Goal: Task Accomplishment & Management: Manage account settings

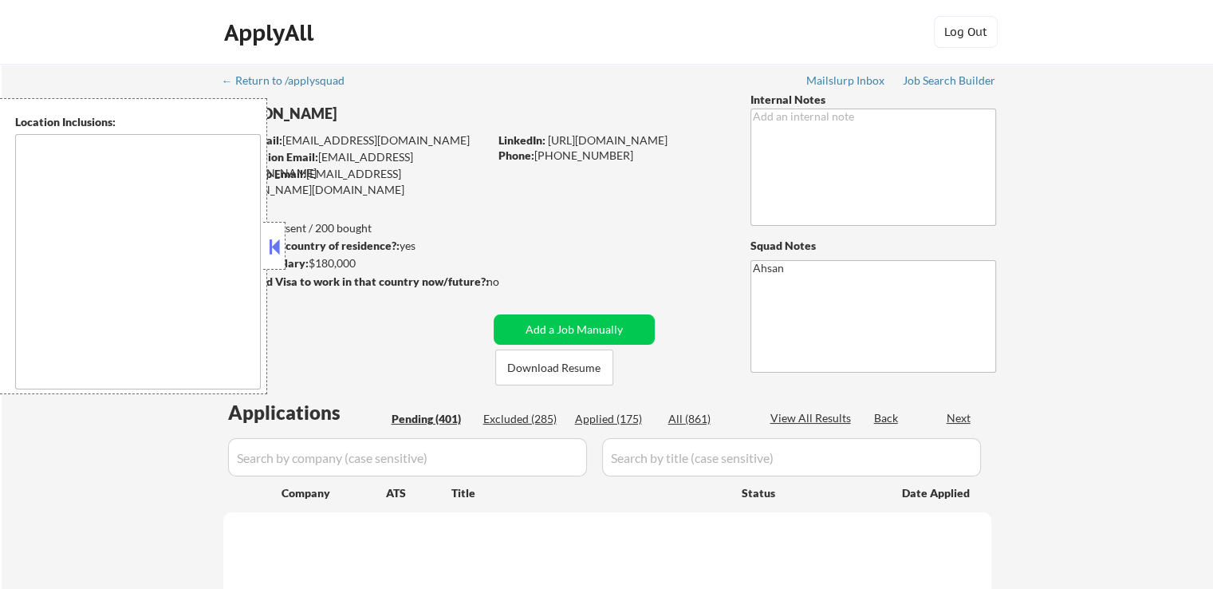
type textarea "Richmond, VA Henrico, VA Mechanicsville, VA Glen Allen, VA Chester, VA Tuckahoe…"
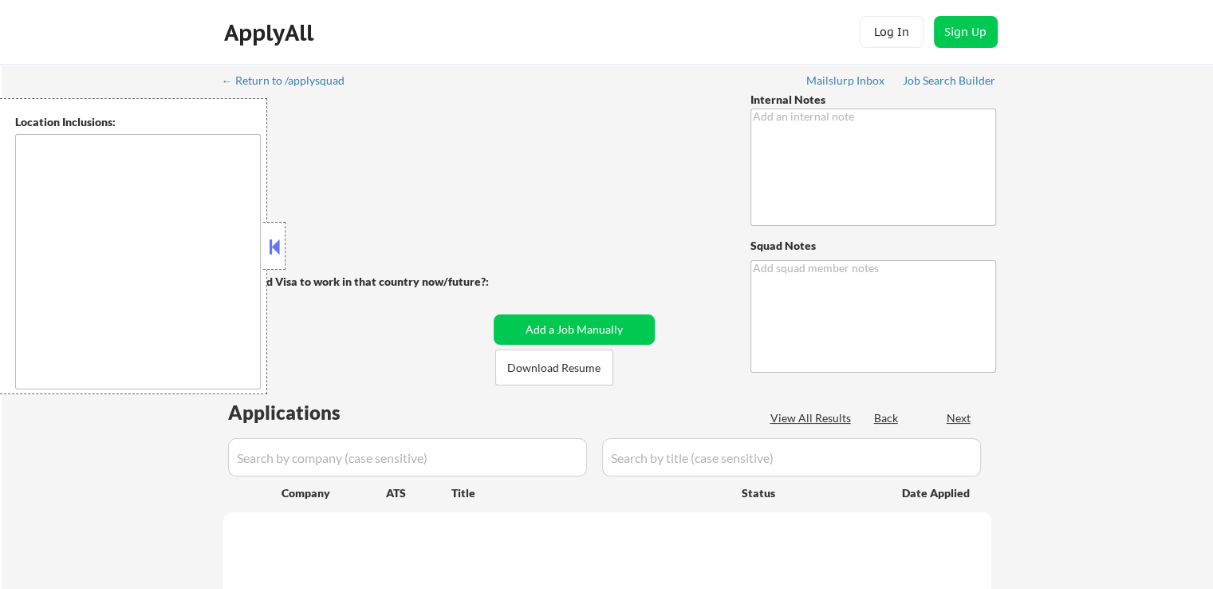
type textarea "Outreach about locations/titles - BM 7/14 squad outreach about lowering salary …"
type textarea "Ahsan Mailslurp ✔️"
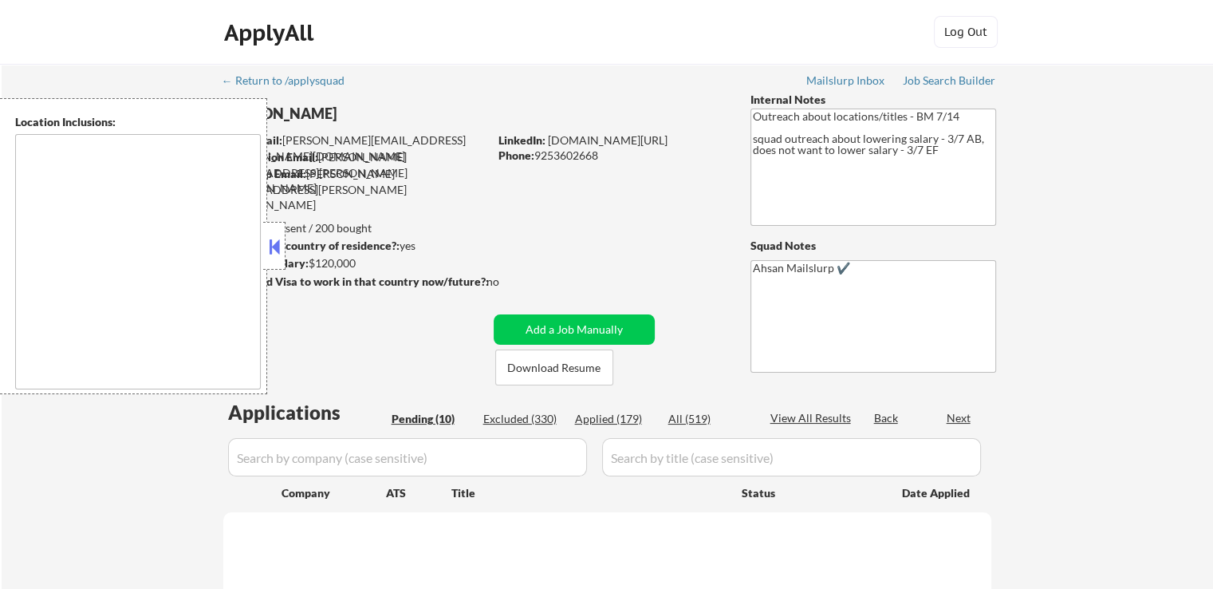
type textarea "[GEOGRAPHIC_DATA], [GEOGRAPHIC_DATA] [GEOGRAPHIC_DATA], [GEOGRAPHIC_DATA] [GEOG…"
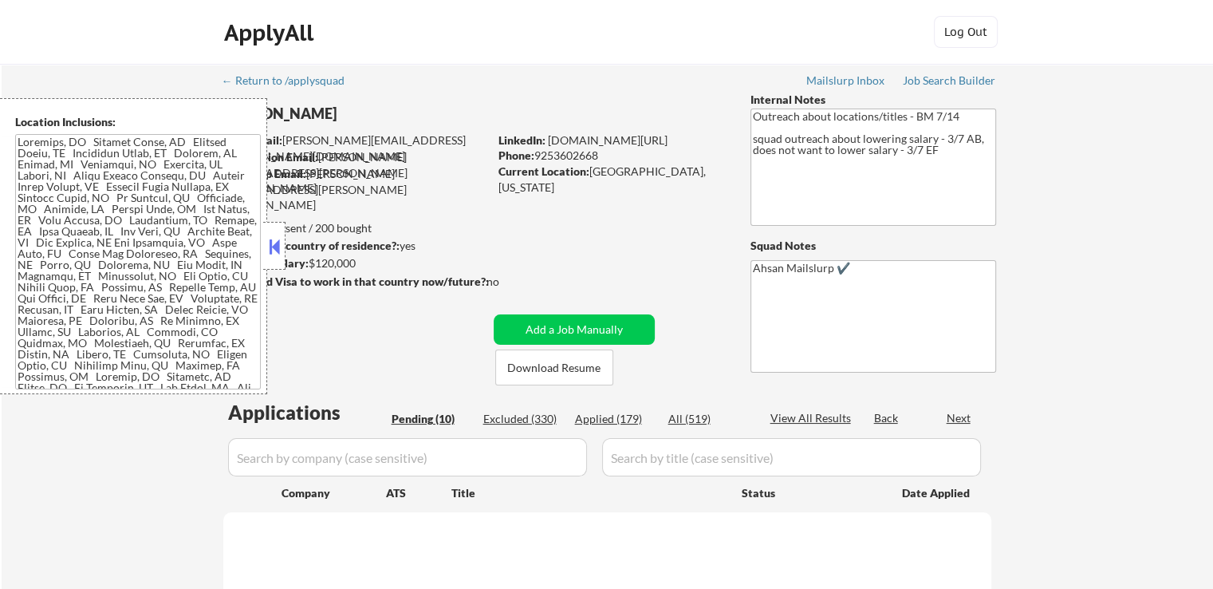
select select ""pending""
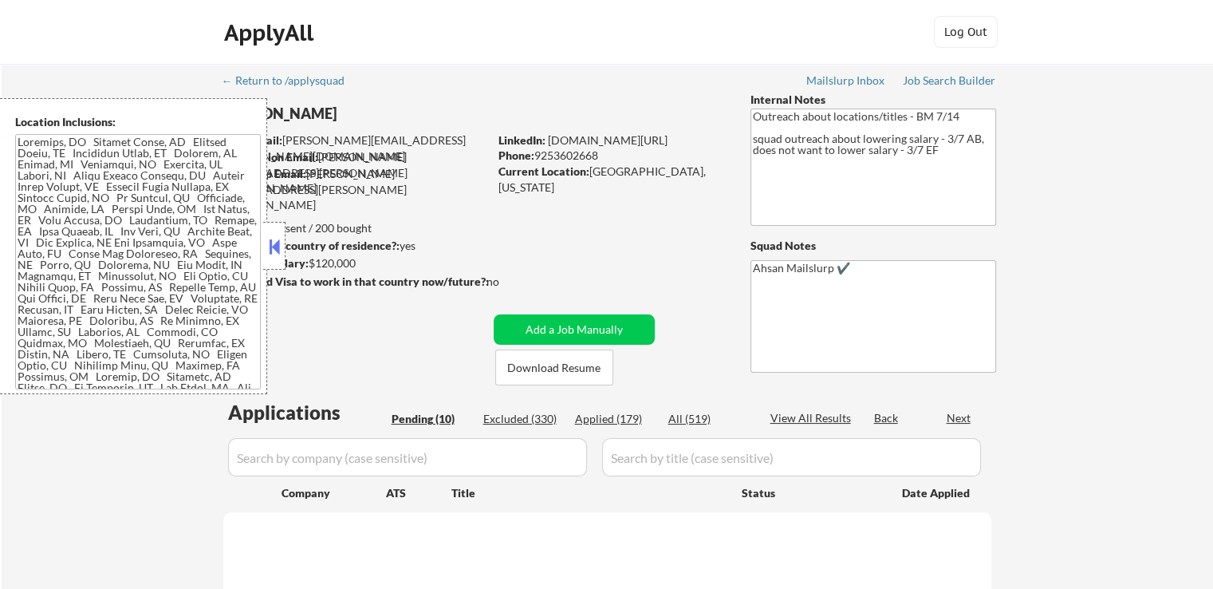
select select ""pending""
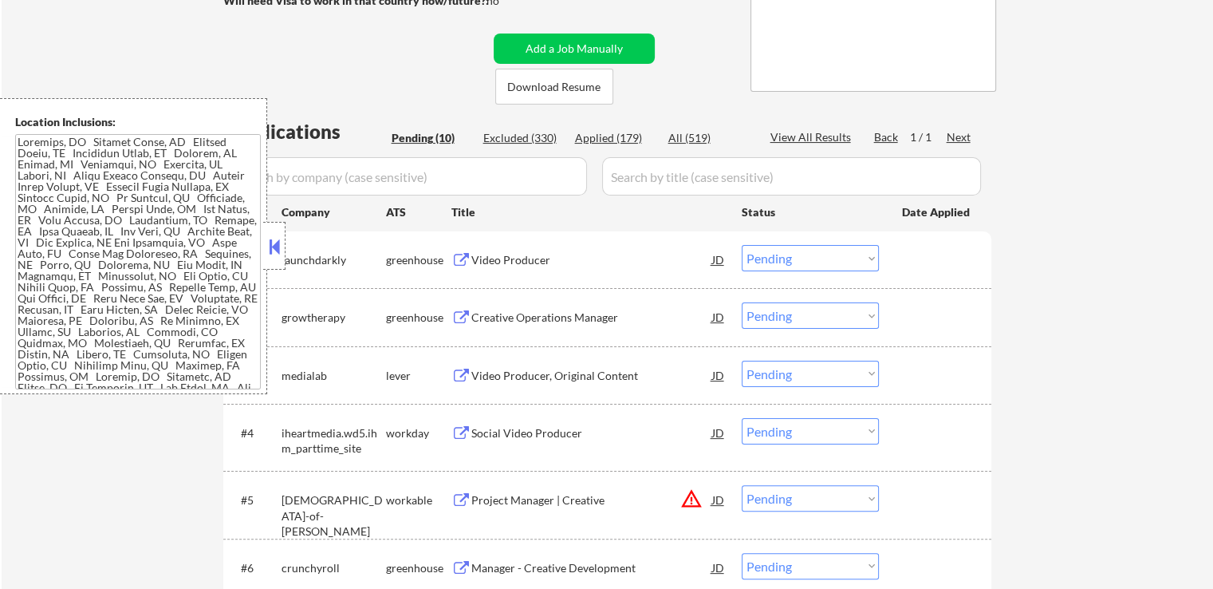
scroll to position [319, 0]
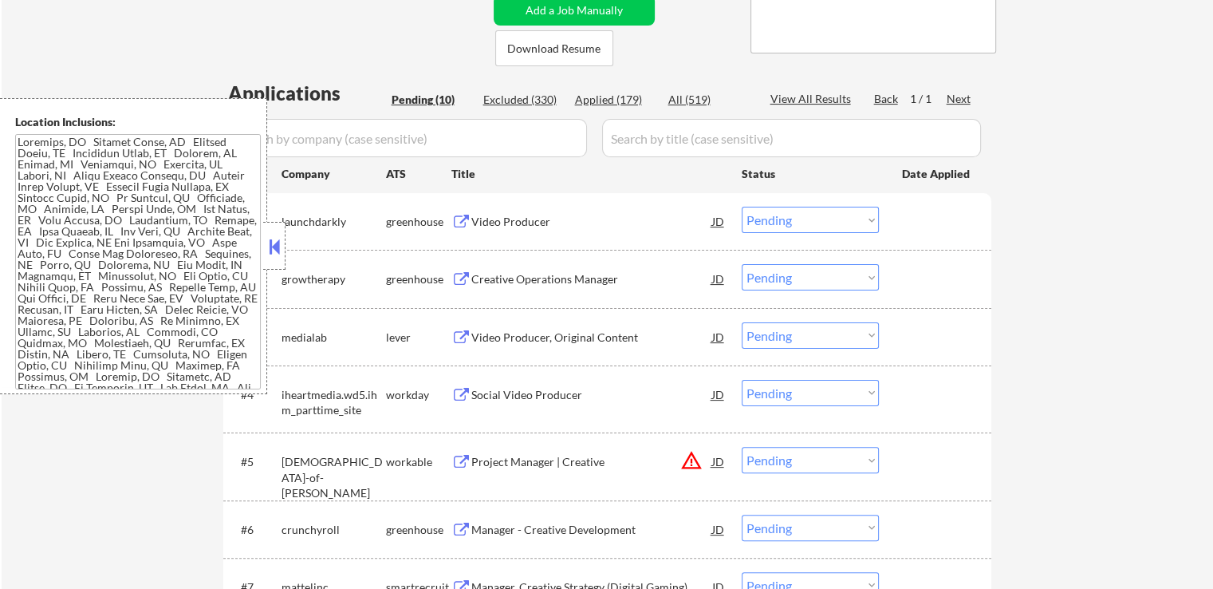
click at [565, 229] on div "Video Producer" at bounding box center [591, 222] width 241 height 16
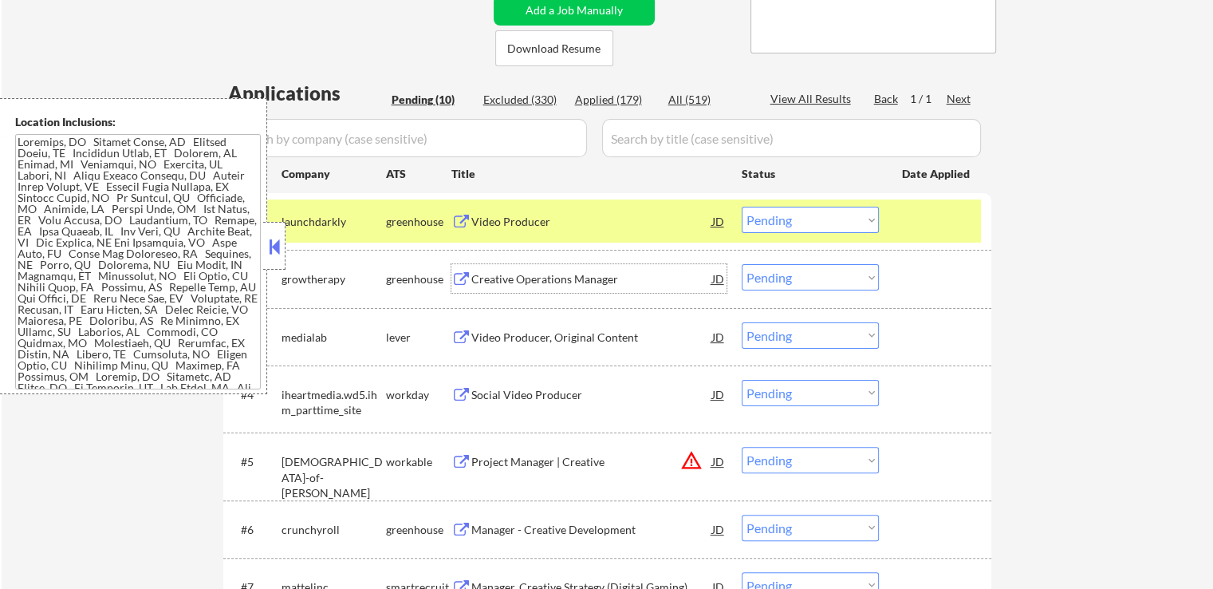
click at [551, 266] on div "Creative Operations Manager" at bounding box center [591, 278] width 241 height 29
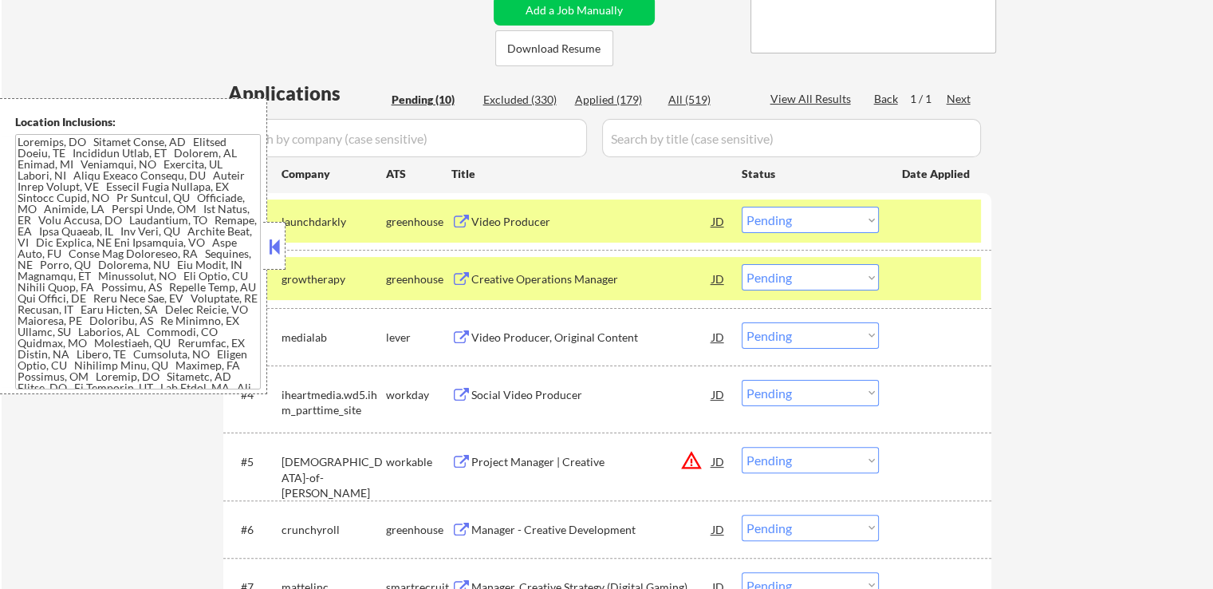
click at [800, 217] on select "Choose an option... Pending Applied Excluded (Questions) Excluded (Expired) Exc…" at bounding box center [810, 220] width 137 height 26
click at [742, 207] on select "Choose an option... Pending Applied Excluded (Questions) Excluded (Expired) Exc…" at bounding box center [810, 220] width 137 height 26
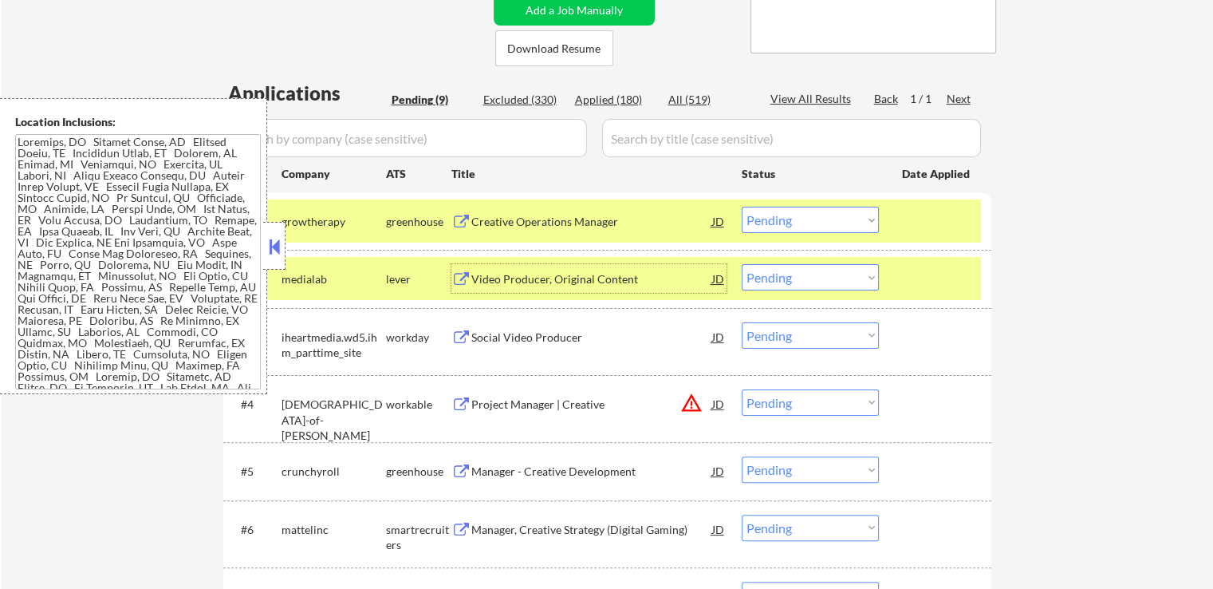
click at [640, 275] on div "Video Producer, Original Content" at bounding box center [591, 279] width 241 height 16
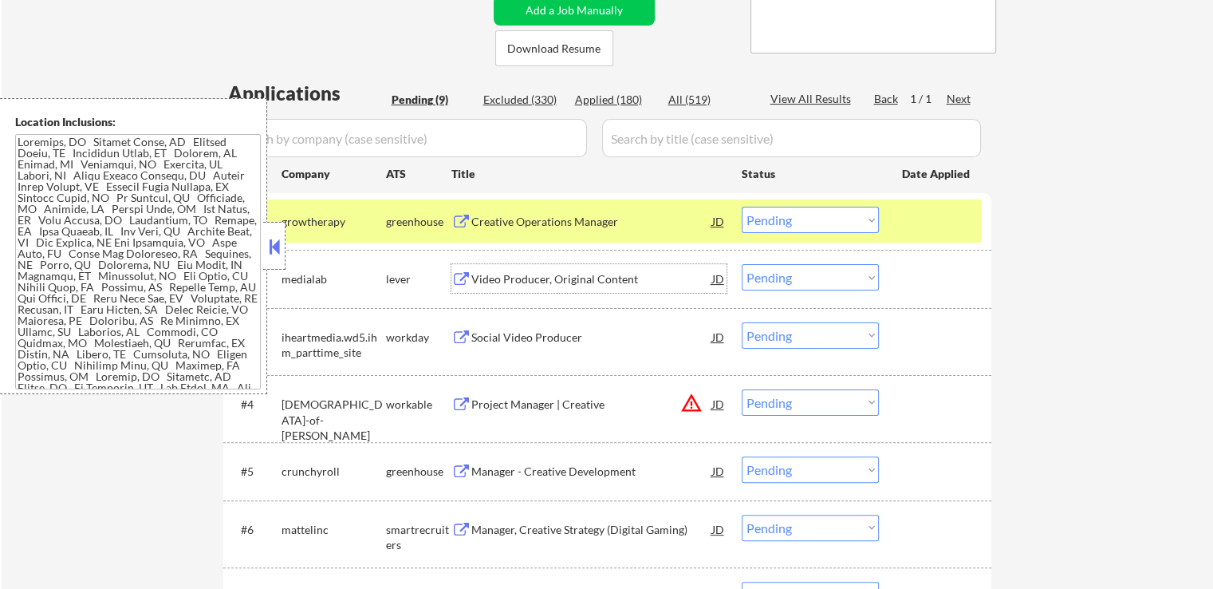
click at [791, 228] on select "Choose an option... Pending Applied Excluded (Questions) Excluded (Expired) Exc…" at bounding box center [810, 220] width 137 height 26
click at [742, 207] on select "Choose an option... Pending Applied Excluded (Questions) Excluded (Expired) Exc…" at bounding box center [810, 220] width 137 height 26
click at [603, 344] on div "Social Video Producer" at bounding box center [591, 337] width 241 height 16
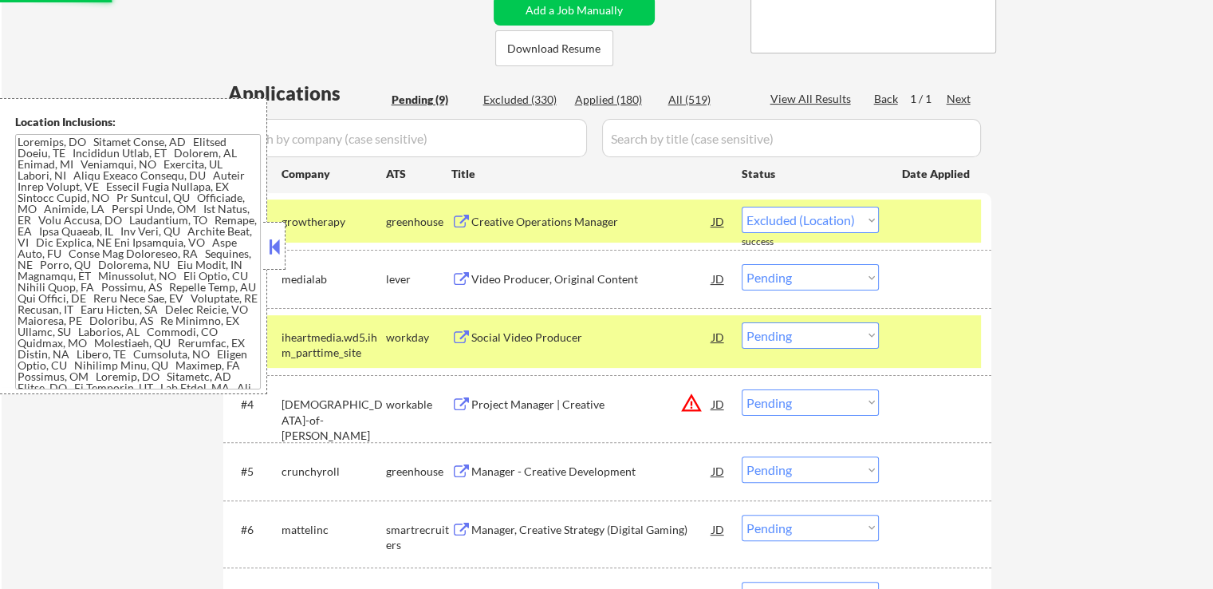
select select ""pending""
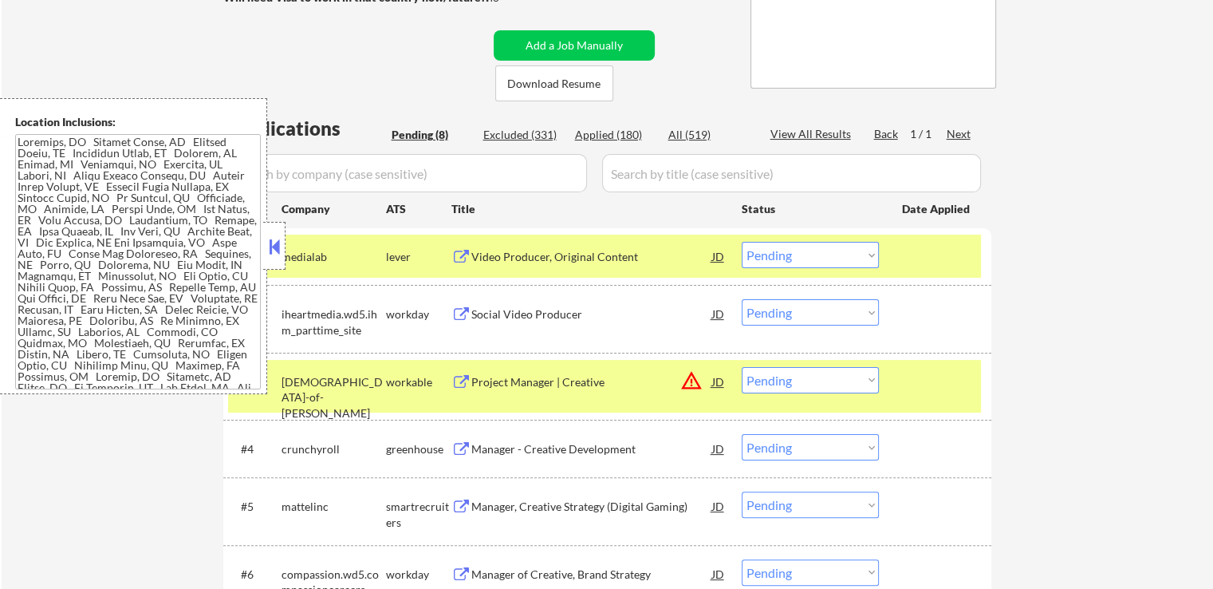
scroll to position [383, 0]
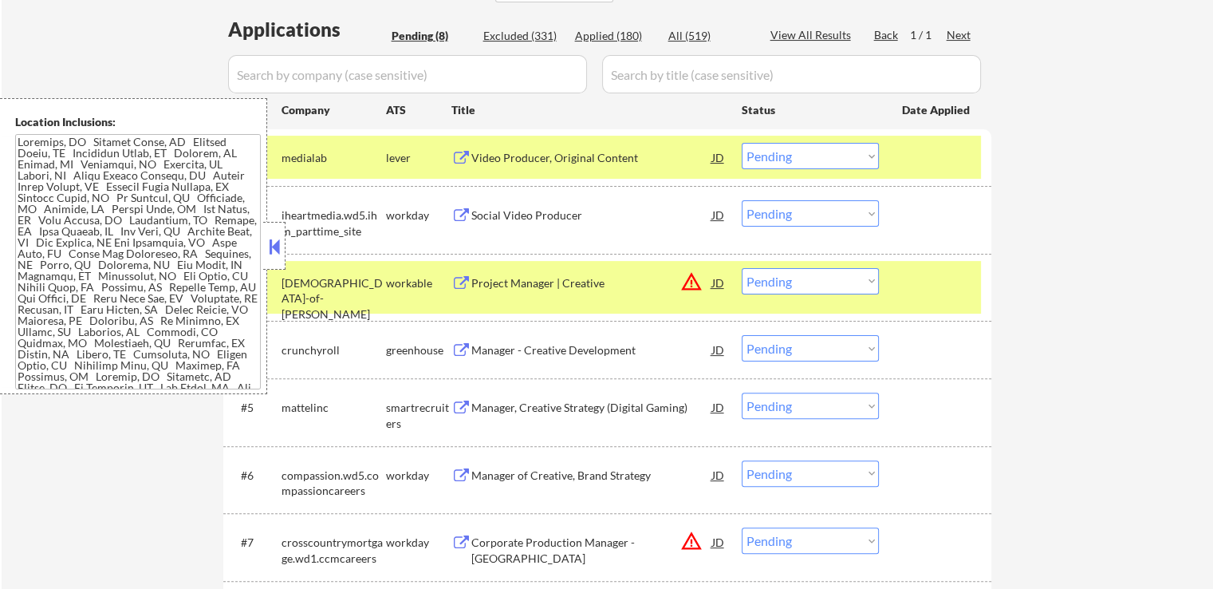
drag, startPoint x: 798, startPoint y: 213, endPoint x: 788, endPoint y: 223, distance: 13.5
click at [797, 213] on select "Choose an option... Pending Applied Excluded (Questions) Excluded (Expired) Exc…" at bounding box center [810, 213] width 137 height 26
click at [742, 200] on select "Choose an option... Pending Applied Excluded (Questions) Excluded (Expired) Exc…" at bounding box center [810, 213] width 137 height 26
select select ""pending""
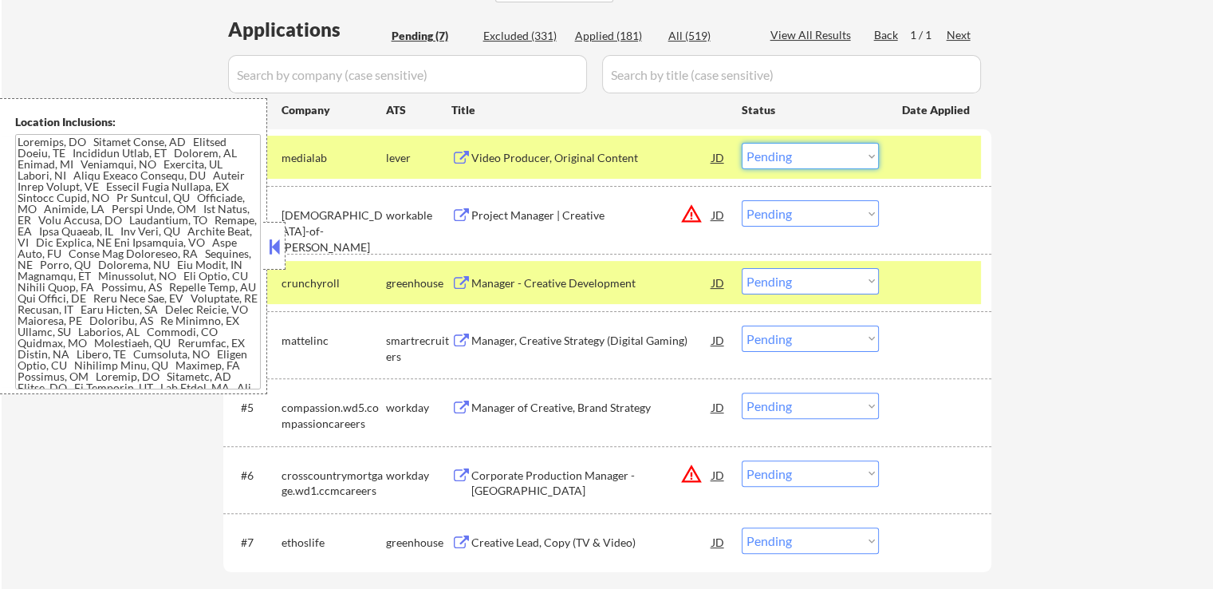
drag, startPoint x: 818, startPoint y: 148, endPoint x: 803, endPoint y: 166, distance: 23.2
click at [816, 151] on select "Choose an option... Pending Applied Excluded (Questions) Excluded (Expired) Exc…" at bounding box center [810, 156] width 137 height 26
click at [742, 143] on select "Choose an option... Pending Applied Excluded (Questions) Excluded (Expired) Exc…" at bounding box center [810, 156] width 137 height 26
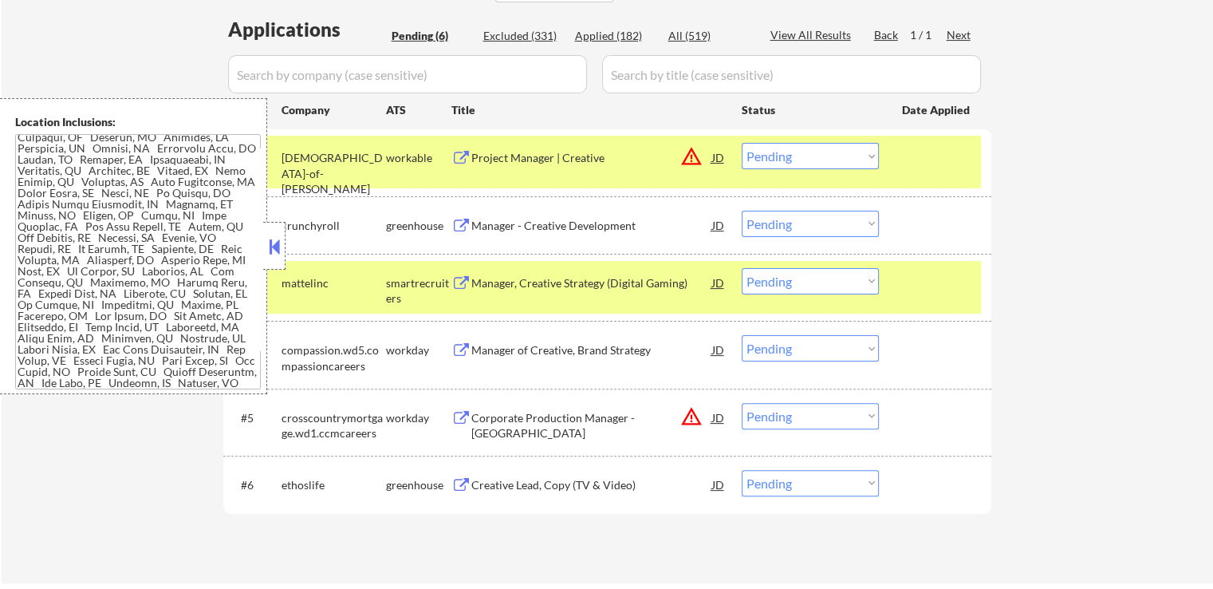
scroll to position [899, 0]
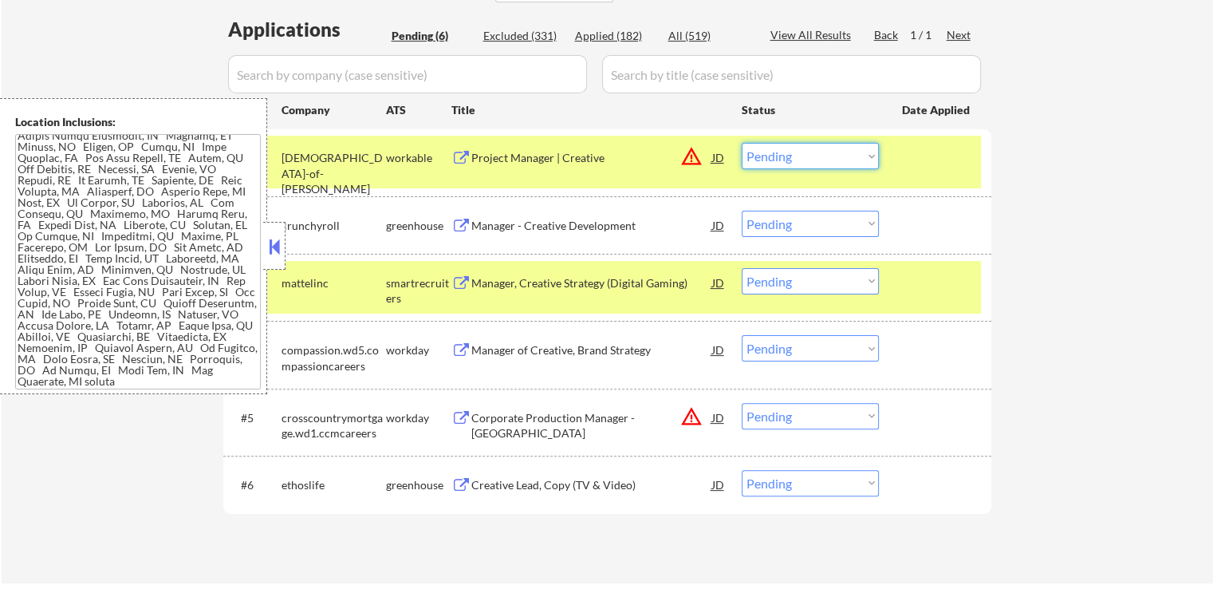
click at [807, 154] on select "Choose an option... Pending Applied Excluded (Questions) Excluded (Expired) Exc…" at bounding box center [810, 156] width 137 height 26
click at [742, 143] on select "Choose an option... Pending Applied Excluded (Questions) Excluded (Expired) Exc…" at bounding box center [810, 156] width 137 height 26
select select ""pending""
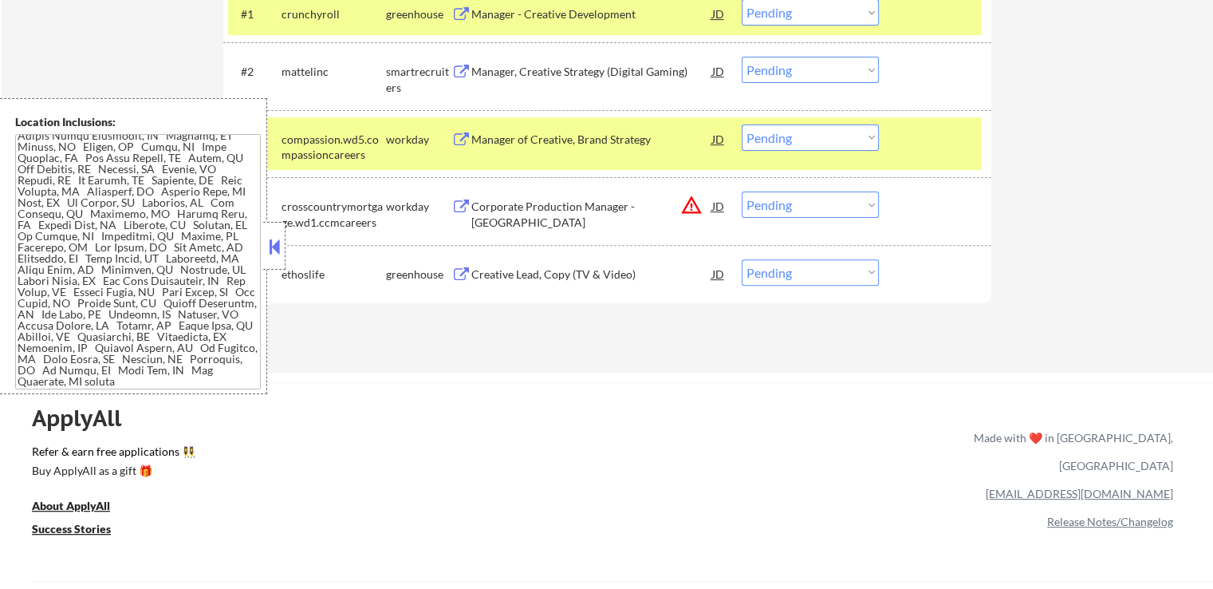
scroll to position [542, 0]
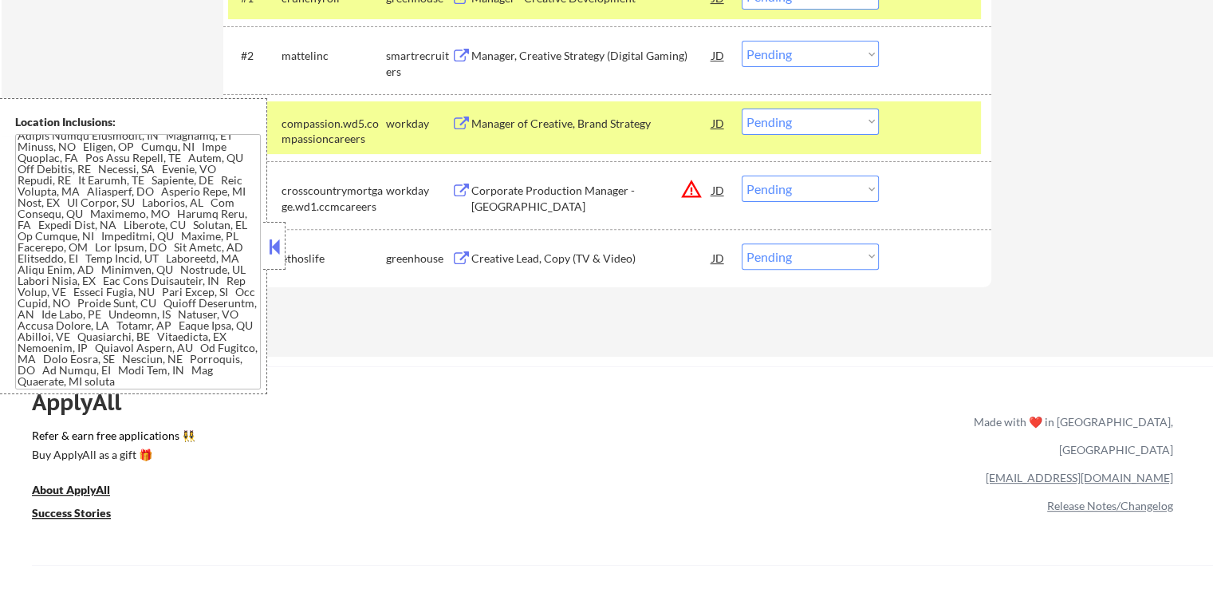
click at [782, 193] on select "Choose an option... Pending Applied Excluded (Questions) Excluded (Expired) Exc…" at bounding box center [810, 189] width 137 height 26
click at [742, 176] on select "Choose an option... Pending Applied Excluded (Questions) Excluded (Expired) Exc…" at bounding box center [810, 189] width 137 height 26
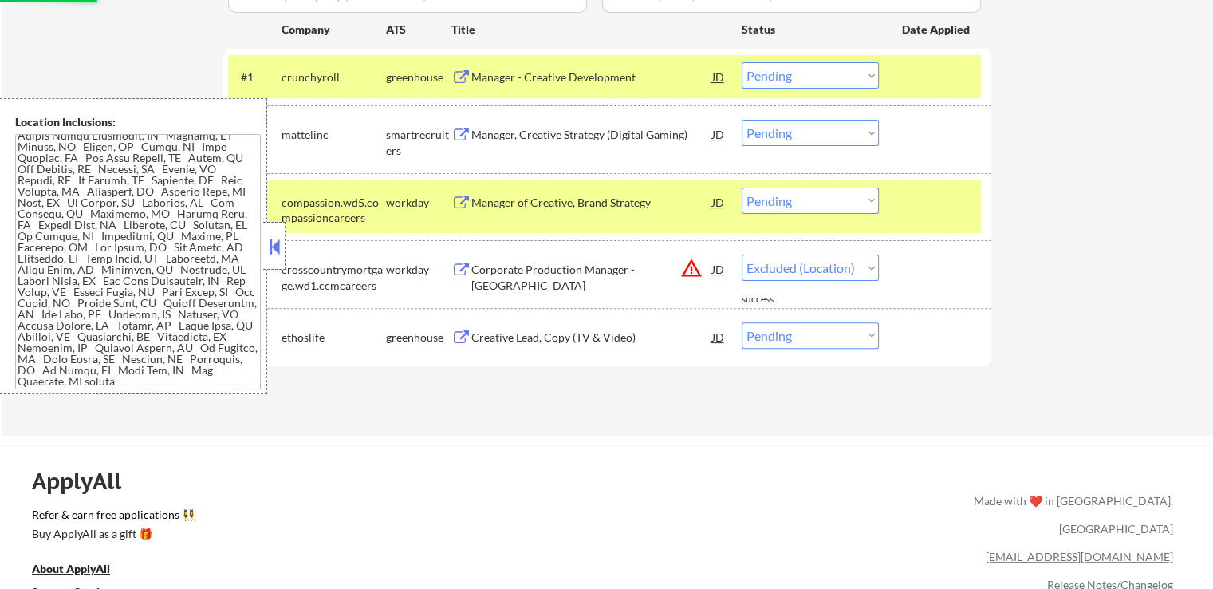
scroll to position [463, 0]
select select ""pending""
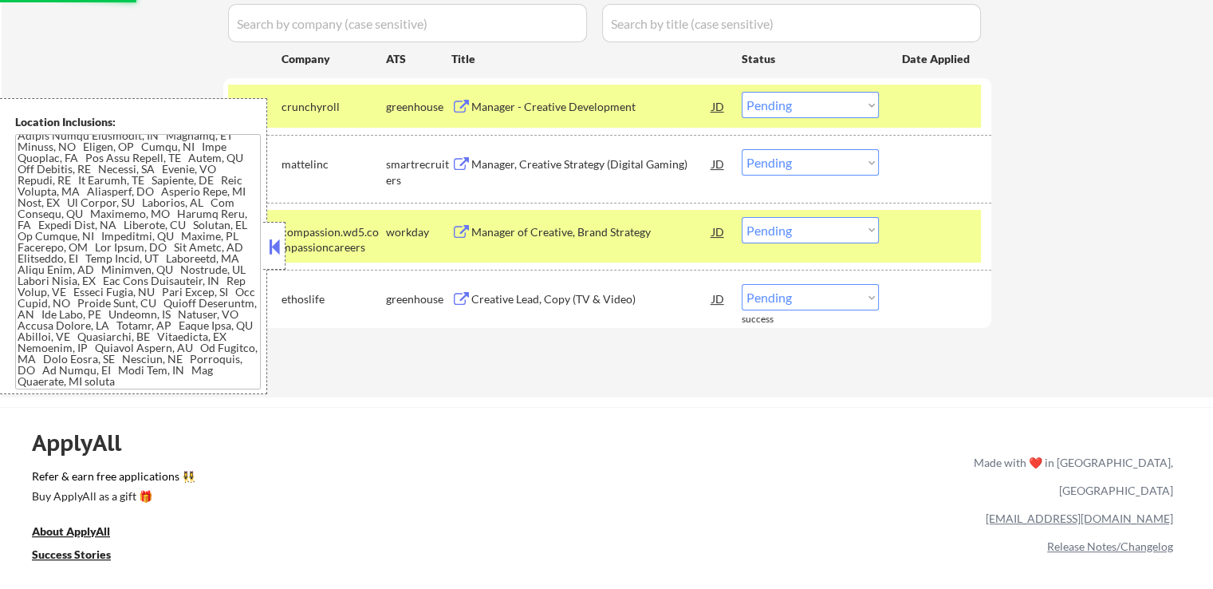
scroll to position [383, 0]
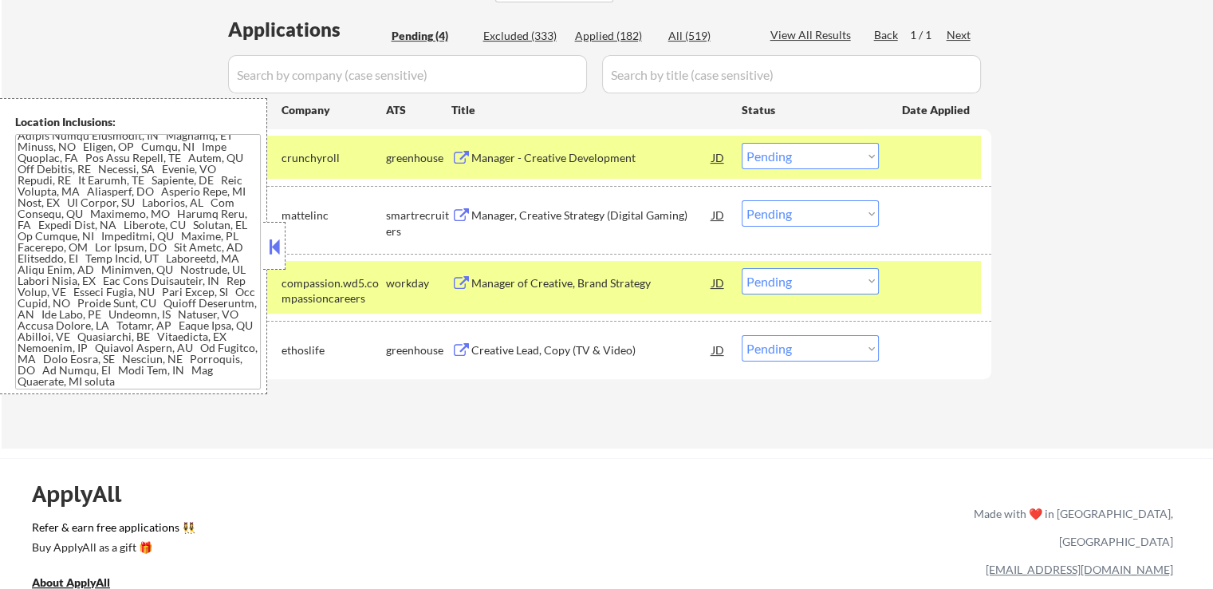
click at [613, 148] on div "Manager - Creative Development" at bounding box center [591, 157] width 241 height 29
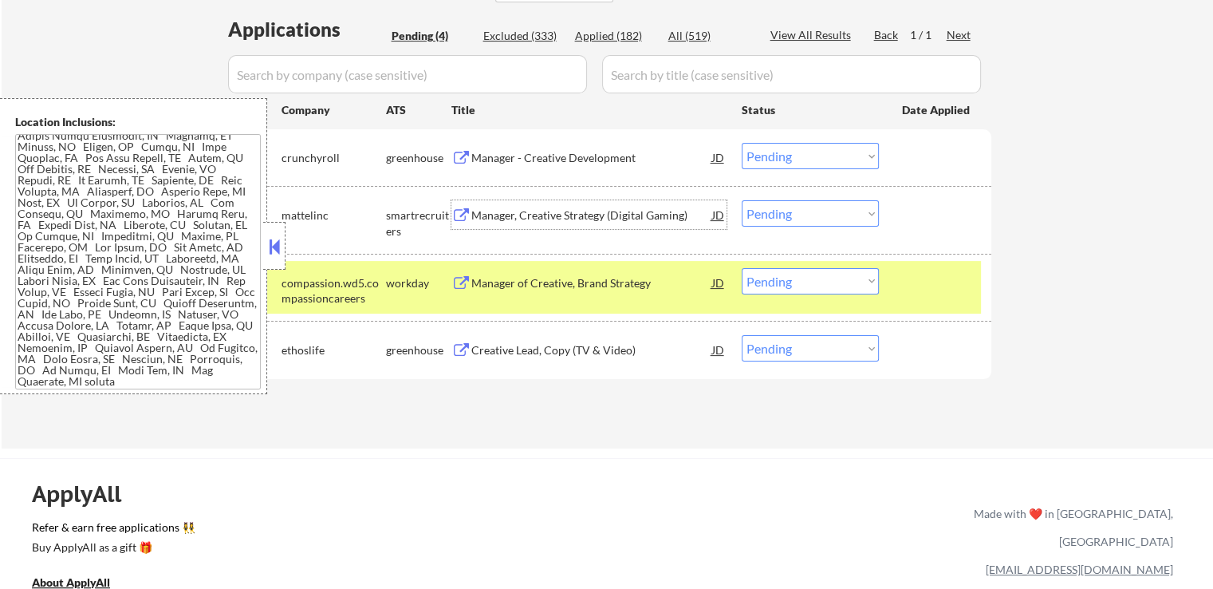
click at [635, 211] on div "Manager, Creative Strategy (Digital Gaming)" at bounding box center [591, 215] width 241 height 16
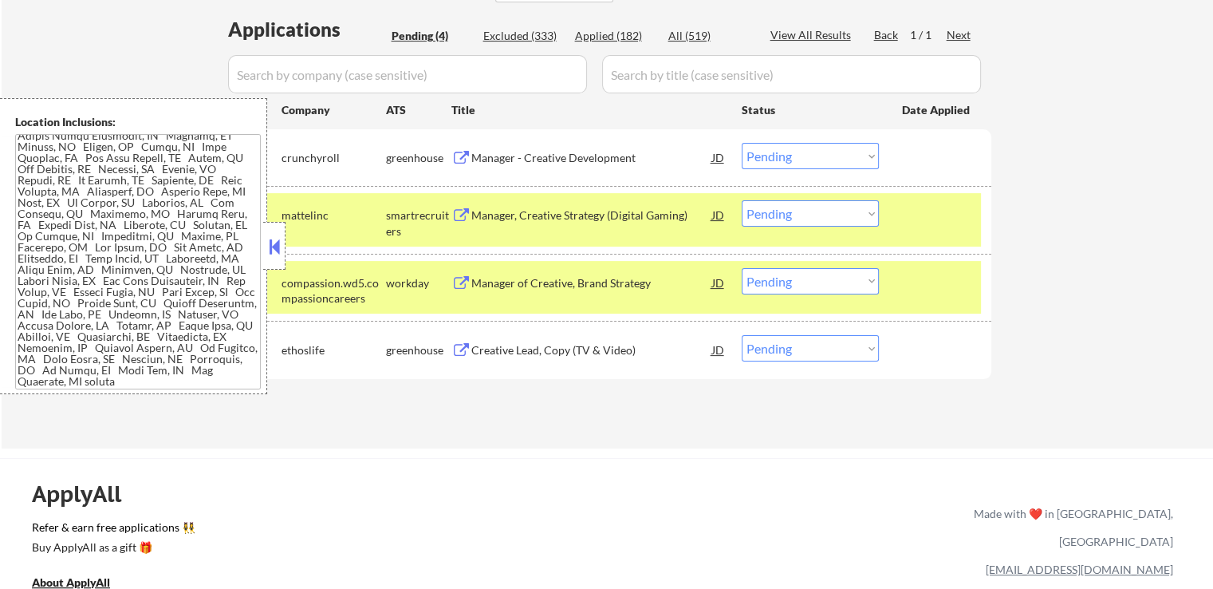
scroll to position [0, 0]
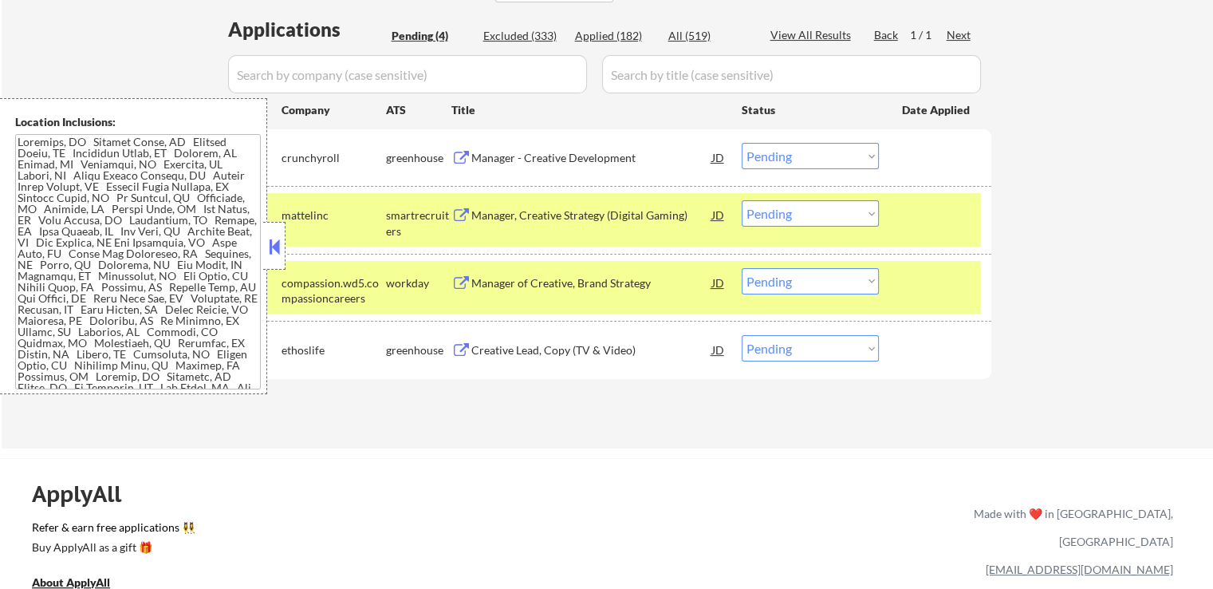
click at [804, 160] on select "Choose an option... Pending Applied Excluded (Questions) Excluded (Expired) Exc…" at bounding box center [810, 156] width 137 height 26
click at [742, 143] on select "Choose an option... Pending Applied Excluded (Questions) Excluded (Expired) Exc…" at bounding box center [810, 156] width 137 height 26
click at [653, 288] on div "Manager of Creative, Brand Strategy" at bounding box center [591, 283] width 241 height 16
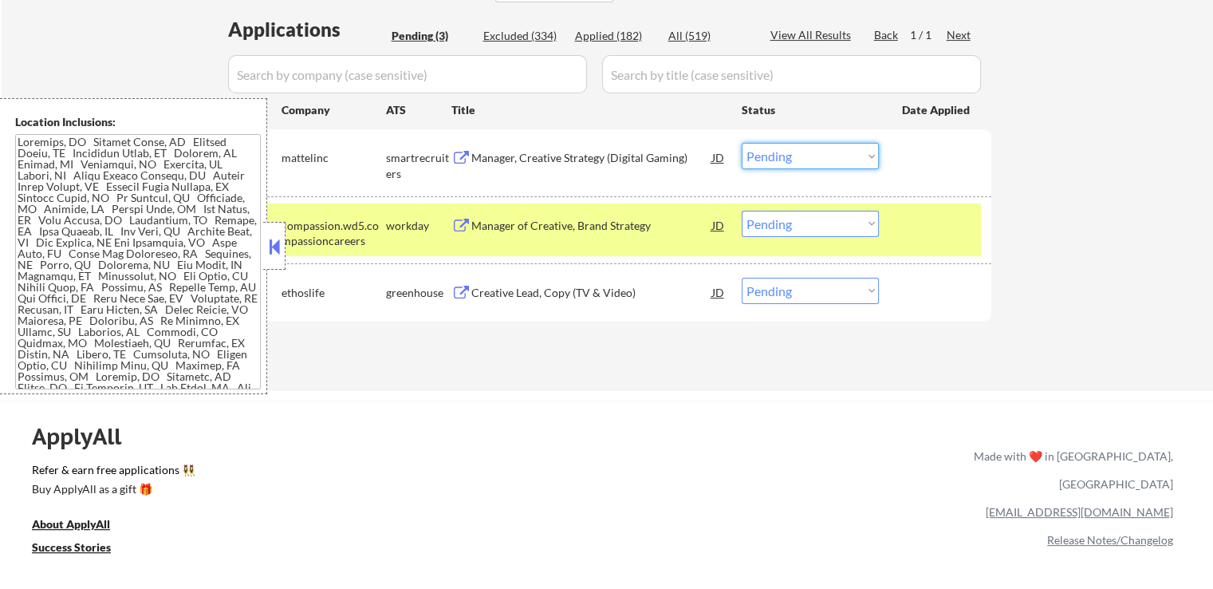
click at [815, 151] on select "Choose an option... Pending Applied Excluded (Questions) Excluded (Expired) Exc…" at bounding box center [810, 156] width 137 height 26
click at [742, 143] on select "Choose an option... Pending Applied Excluded (Questions) Excluded (Expired) Exc…" at bounding box center [810, 156] width 137 height 26
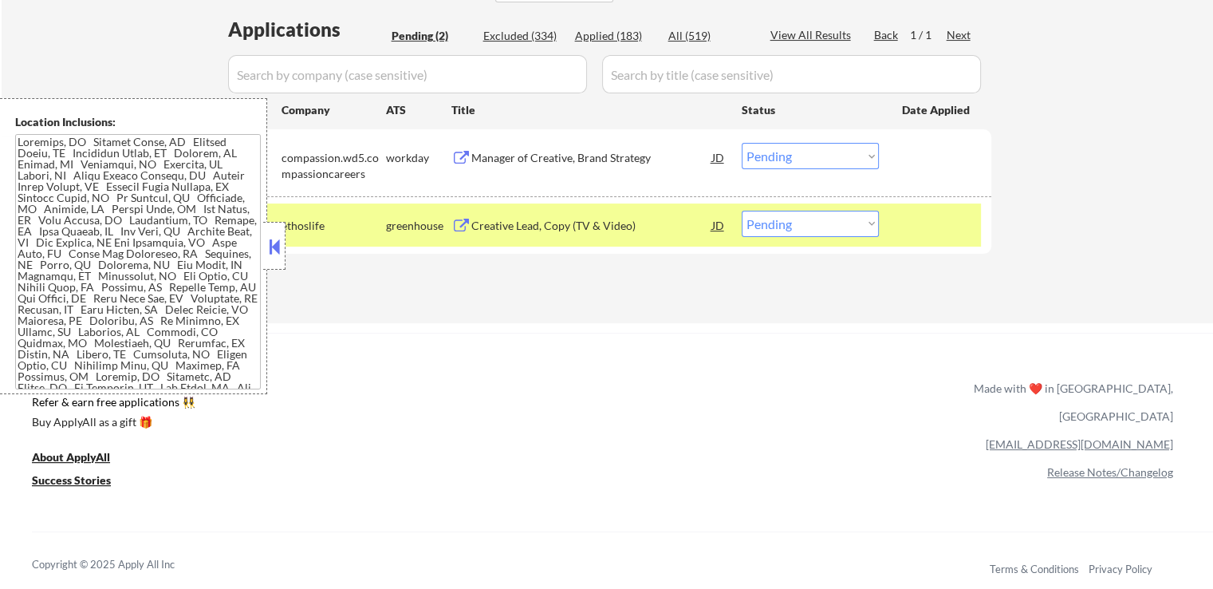
click at [593, 219] on div "Creative Lead, Copy (TV & Video)" at bounding box center [591, 226] width 241 height 16
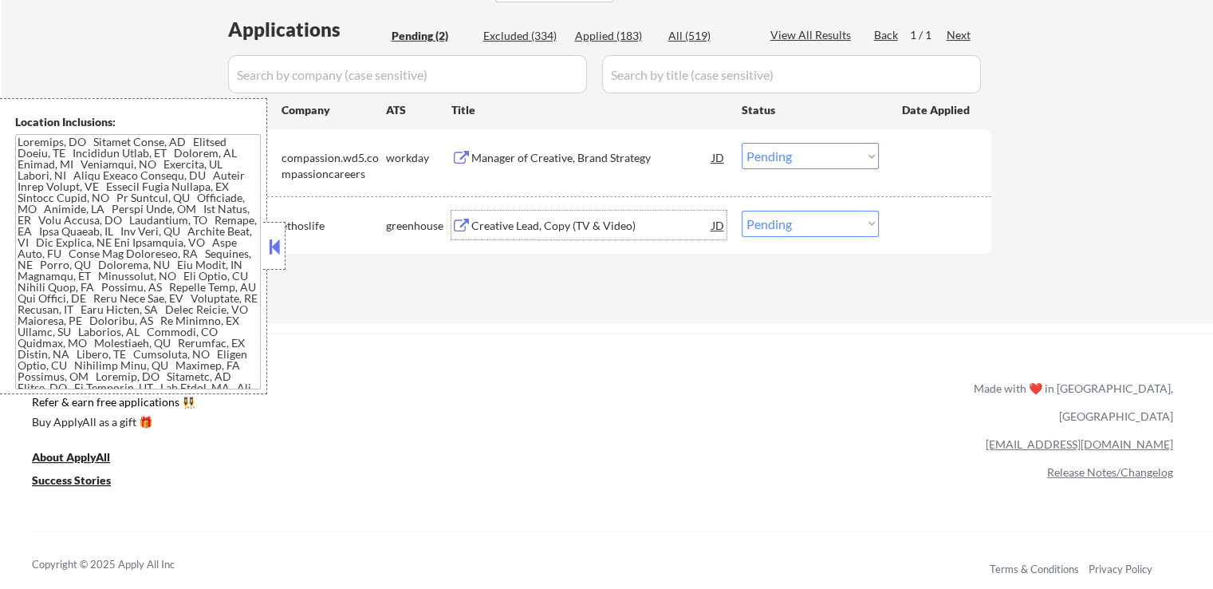
click at [803, 161] on select "Choose an option... Pending Applied Excluded (Questions) Excluded (Expired) Exc…" at bounding box center [810, 156] width 137 height 26
click at [742, 143] on select "Choose an option... Pending Applied Excluded (Questions) Excluded (Expired) Exc…" at bounding box center [810, 156] width 137 height 26
click at [710, 288] on div "Applications Pending (2) Excluded (334) Applied (183) All (519) View All Result…" at bounding box center [607, 154] width 768 height 277
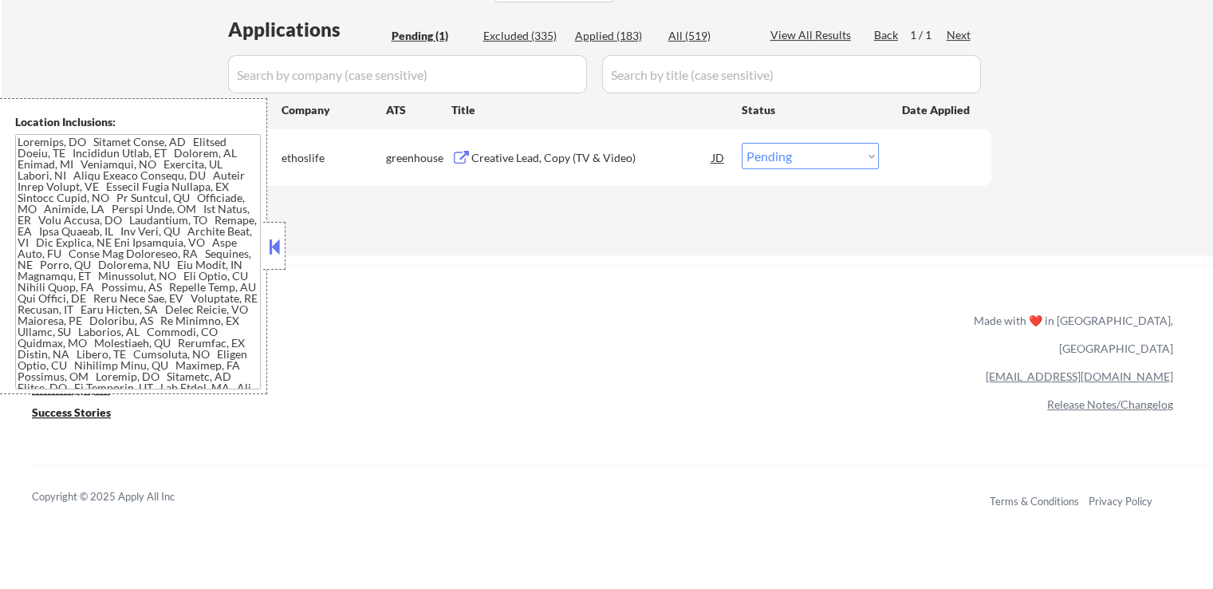
drag, startPoint x: 763, startPoint y: 153, endPoint x: 763, endPoint y: 167, distance: 13.6
click at [763, 153] on select "Choose an option... Pending Applied Excluded (Questions) Excluded (Expired) Exc…" at bounding box center [810, 156] width 137 height 26
select select ""applied""
click at [742, 143] on select "Choose an option... Pending Applied Excluded (Questions) Excluded (Expired) Exc…" at bounding box center [810, 156] width 137 height 26
